Goal: Task Accomplishment & Management: Use online tool/utility

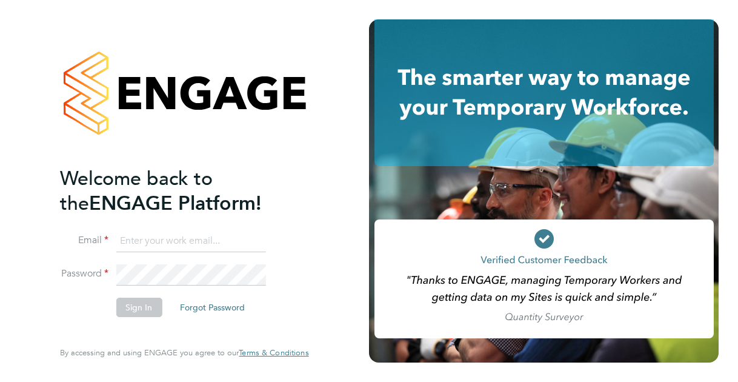
type input "[PERSON_NAME][EMAIL_ADDRESS][PERSON_NAME][DOMAIN_NAME]"
click at [293, 299] on li "Sign In Forgot Password" at bounding box center [178, 314] width 236 height 32
click at [154, 307] on button "Sign In" at bounding box center [139, 307] width 46 height 19
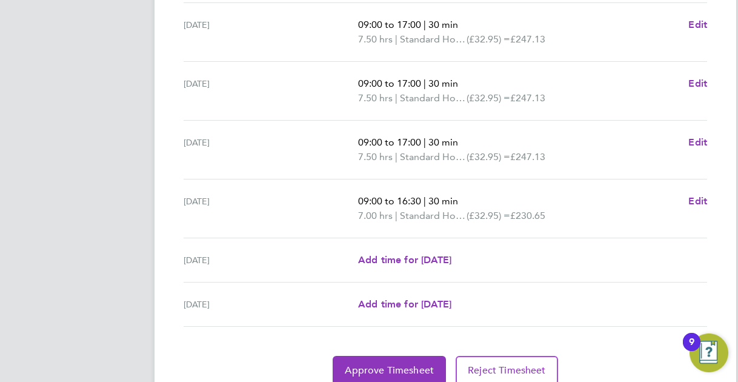
scroll to position [485, 0]
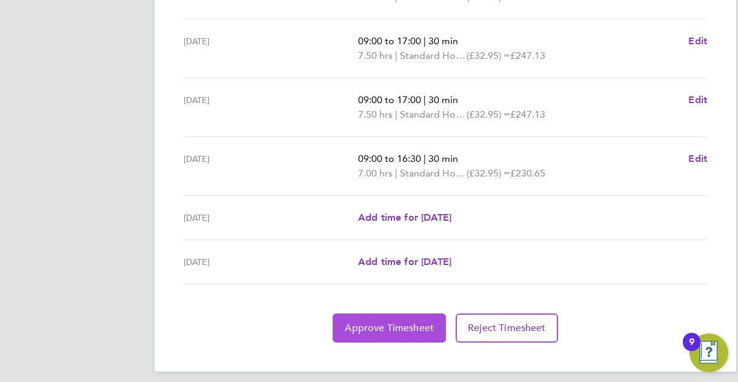
click at [385, 325] on span "Approve Timesheet" at bounding box center [389, 328] width 89 height 12
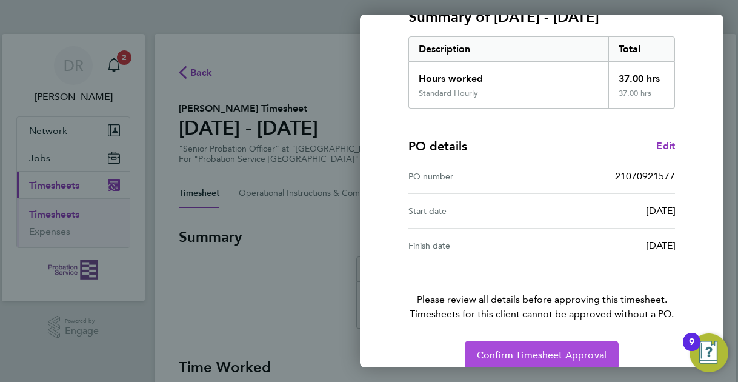
scroll to position [198, 0]
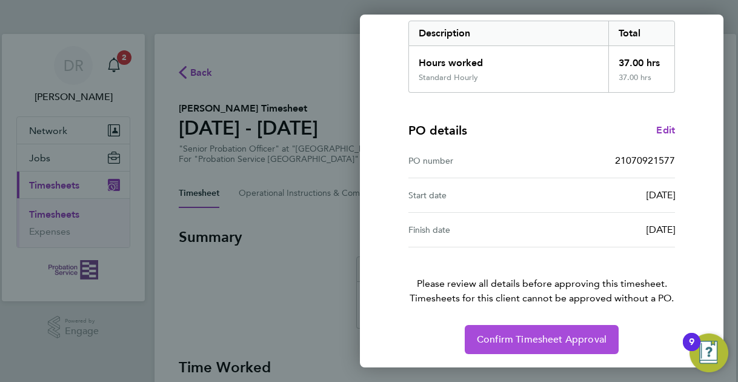
click at [524, 337] on span "Confirm Timesheet Approval" at bounding box center [542, 339] width 130 height 12
